Goal: Information Seeking & Learning: Learn about a topic

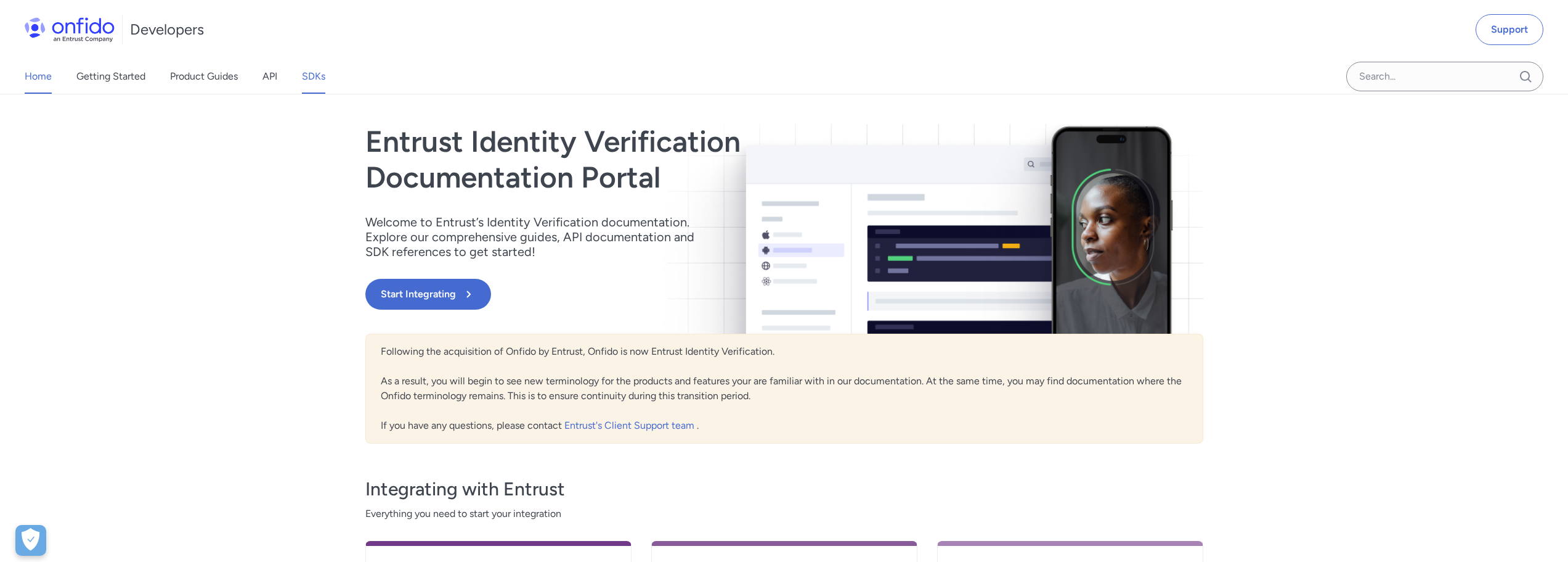
click at [313, 81] on link "SDKs" at bounding box center [314, 76] width 24 height 35
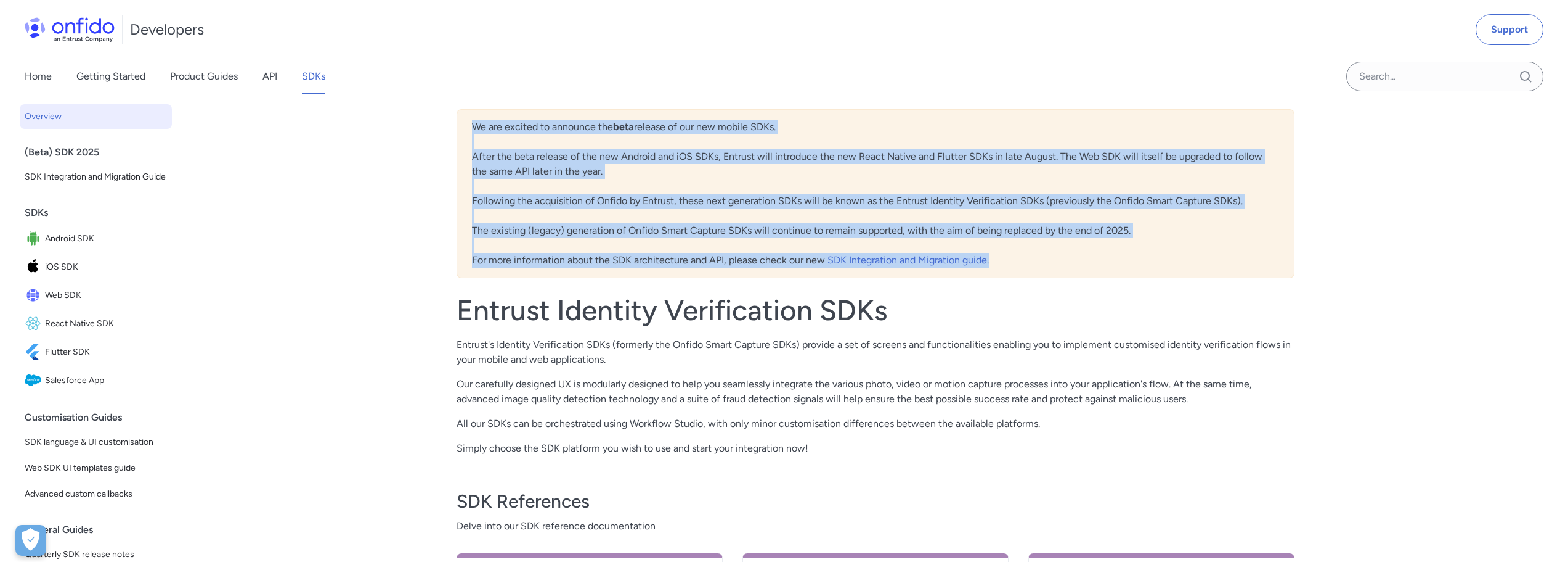
drag, startPoint x: 474, startPoint y: 123, endPoint x: 1024, endPoint y: 264, distance: 567.8
click at [1024, 264] on div "We are excited to announce the beta release of our new mobile SDKs. After the b…" at bounding box center [875, 194] width 838 height 169
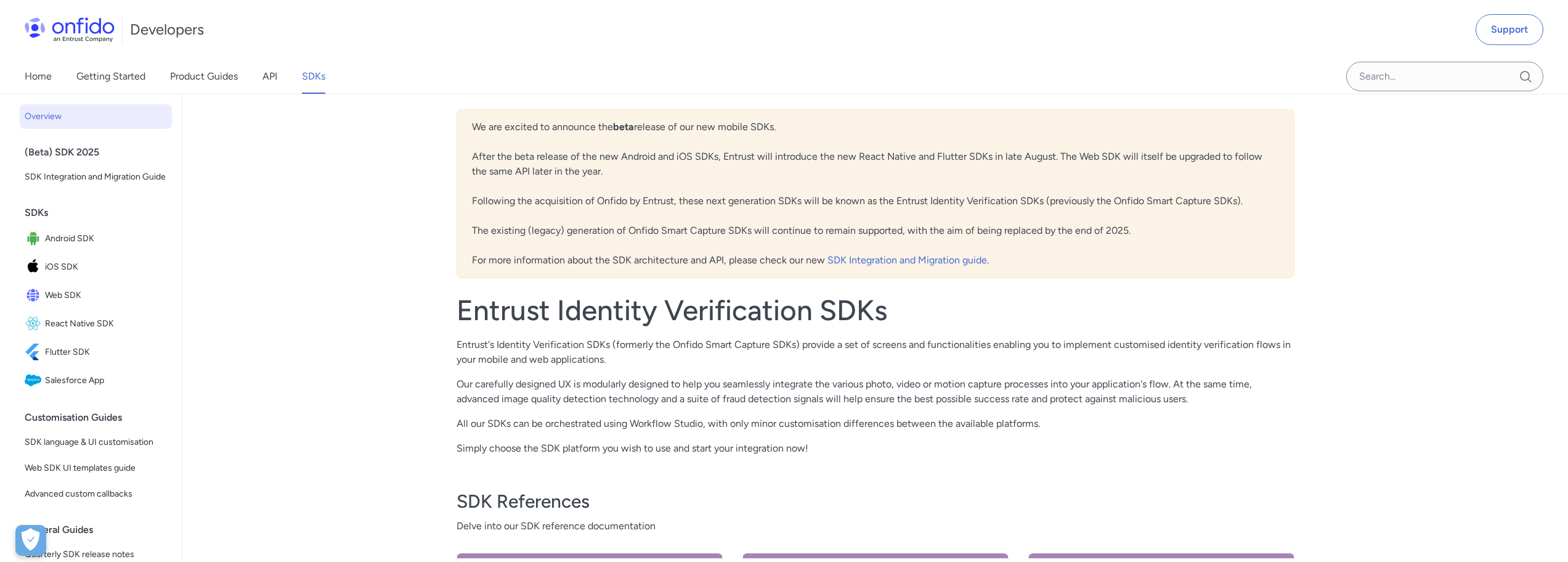
click at [490, 155] on div "We are excited to announce the beta release of our new mobile SDKs. After the b…" at bounding box center [875, 194] width 838 height 169
drag, startPoint x: 961, startPoint y: 228, endPoint x: 1149, endPoint y: 226, distance: 188.0
click at [1149, 226] on div "We are excited to announce the beta release of our new mobile SDKs. After the b…" at bounding box center [875, 194] width 838 height 169
click at [1142, 234] on div "We are excited to announce the beta release of our new mobile SDKs. After the b…" at bounding box center [875, 194] width 838 height 169
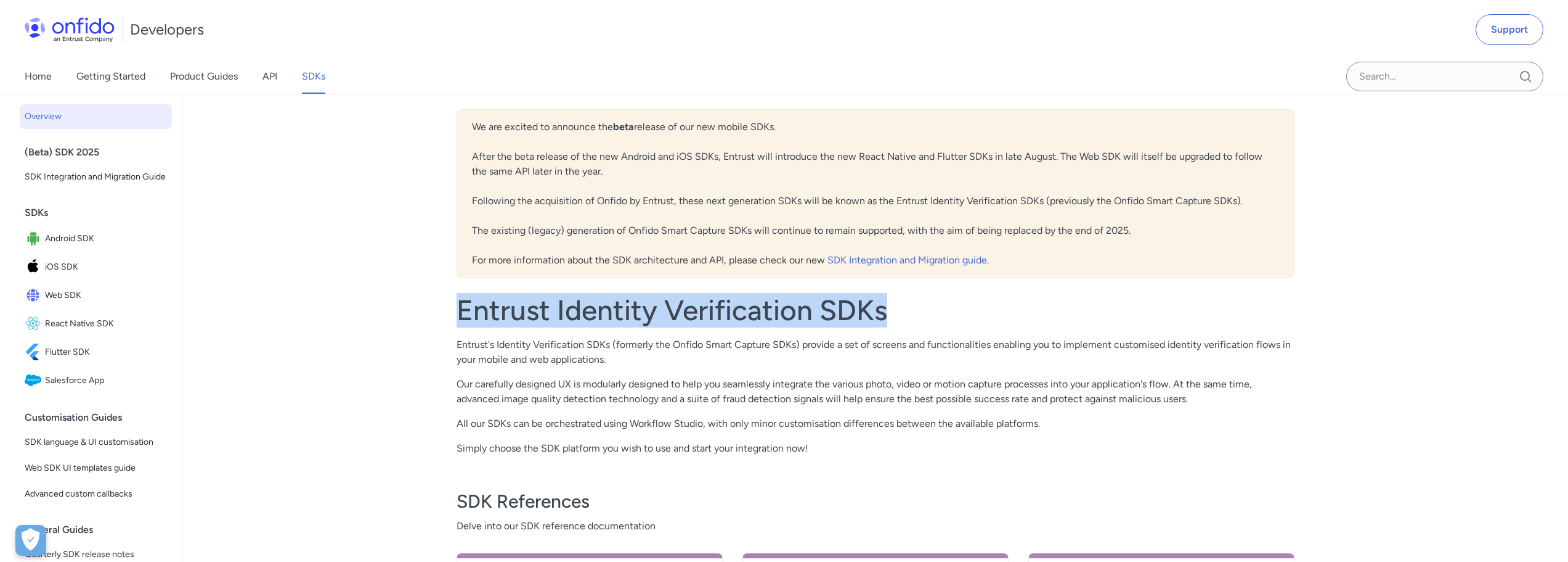
drag, startPoint x: 460, startPoint y: 311, endPoint x: 887, endPoint y: 316, distance: 427.0
click at [887, 316] on h1 "Entrust Identity Verification SDKs" at bounding box center [875, 310] width 838 height 35
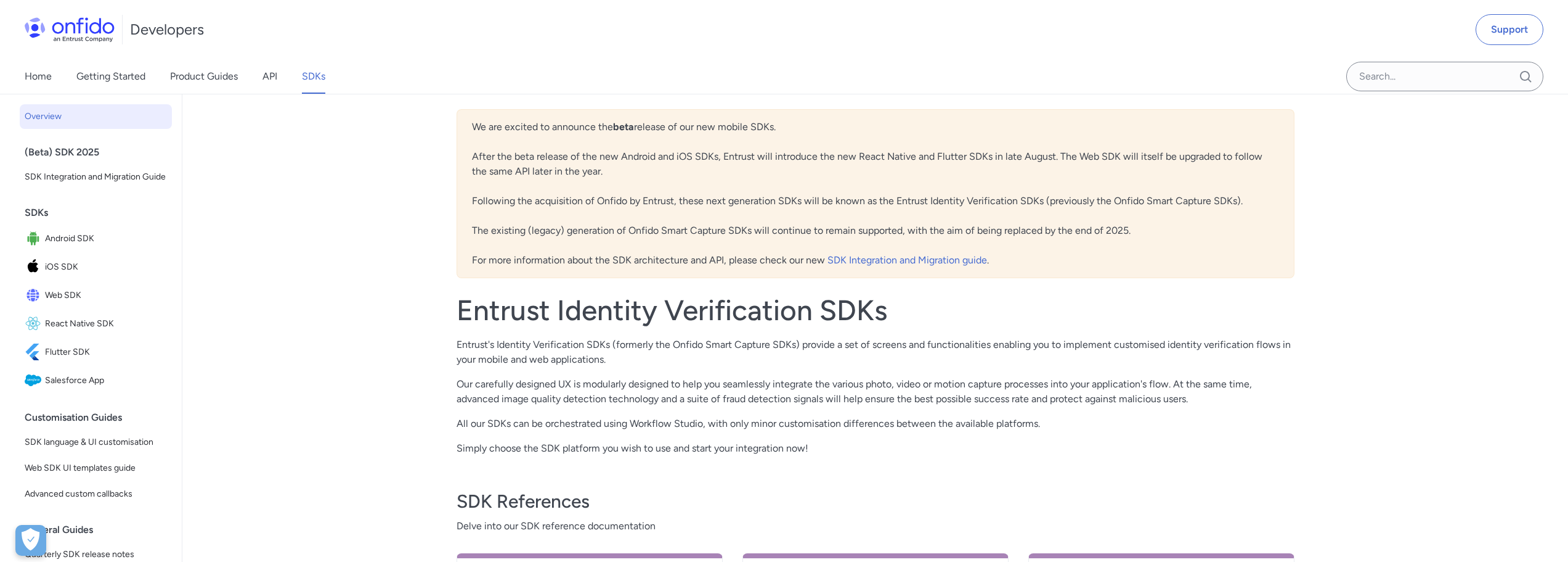
click at [647, 331] on div "Entrust Identity Verification SDKs Entrust's Identity Verification SDKs (former…" at bounding box center [875, 374] width 838 height 163
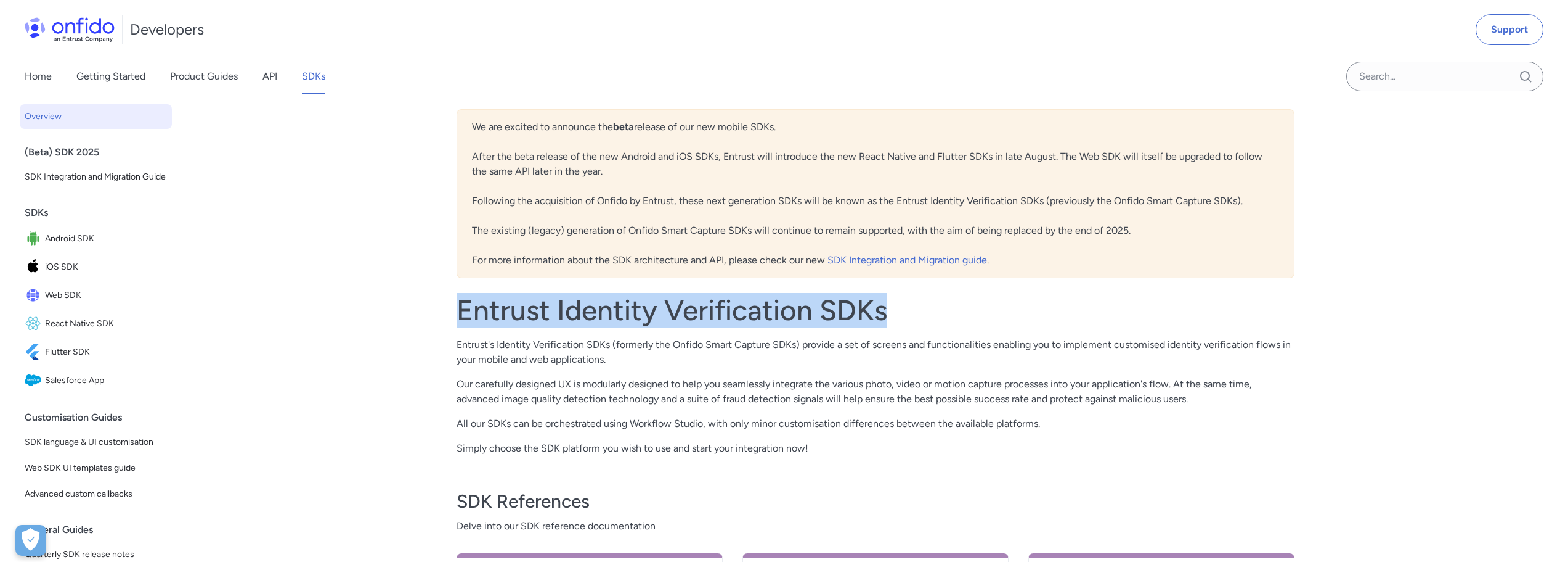
drag, startPoint x: 459, startPoint y: 310, endPoint x: 885, endPoint y: 304, distance: 426.0
click at [885, 304] on h1 "Entrust Identity Verification SDKs" at bounding box center [875, 310] width 838 height 35
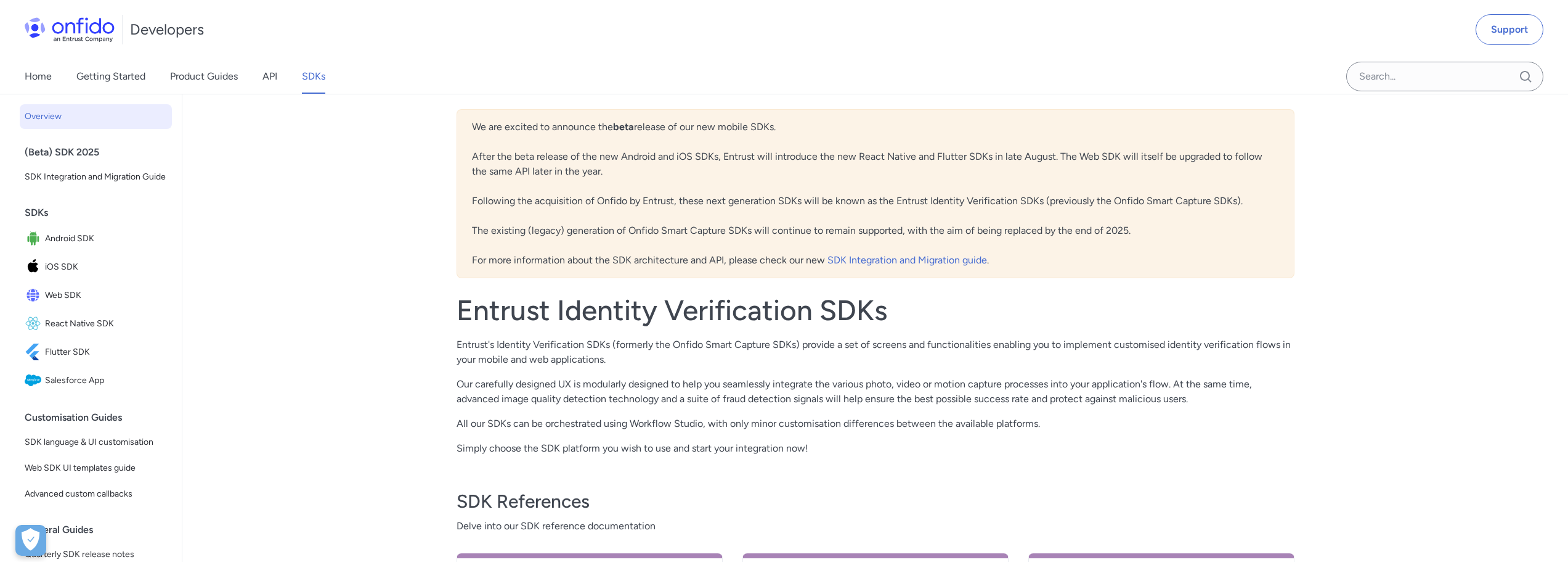
click at [688, 341] on p "Entrust's Identity Verification SDKs (formerly the Onfido Smart Capture SDKs) p…" at bounding box center [875, 352] width 838 height 30
click at [492, 212] on div "We are excited to announce the beta release of our new mobile SDKs. After the b…" at bounding box center [875, 194] width 838 height 169
